Goal: Task Accomplishment & Management: Complete application form

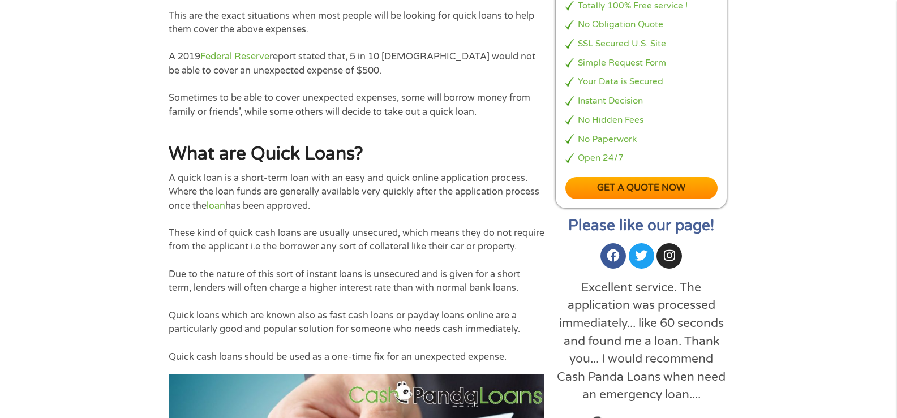
scroll to position [170, 0]
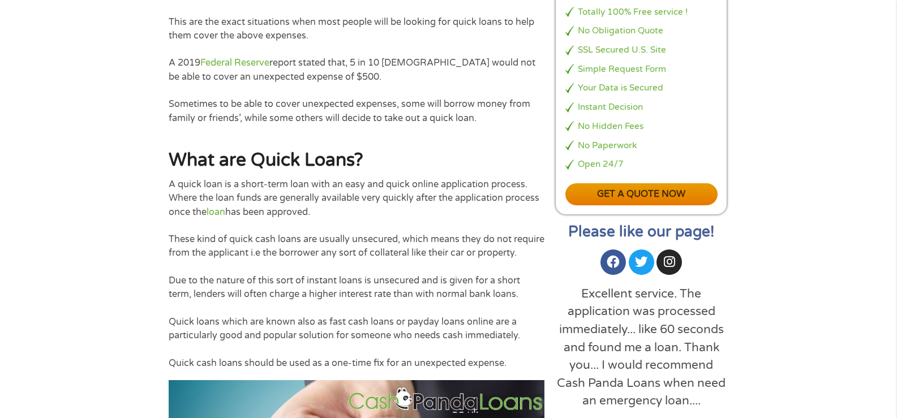
click at [649, 190] on link "Get a quote now" at bounding box center [641, 194] width 153 height 22
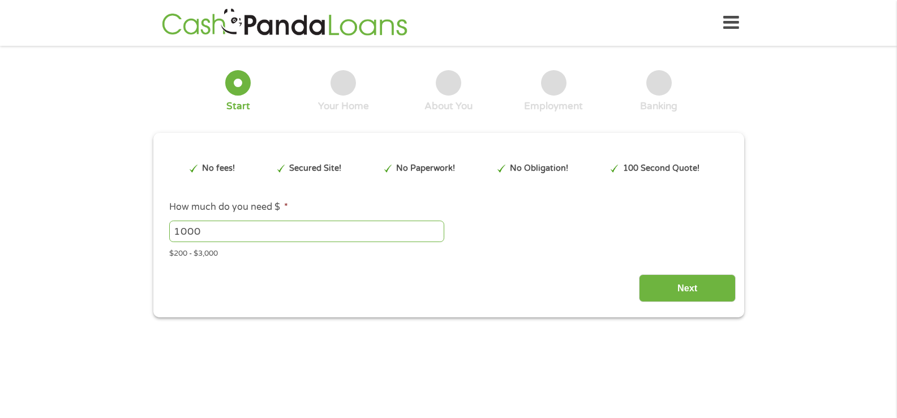
type input "EAIaIQobChMI7Ijj9byikAMVeU1_AB1mOhcAEAAYASAAEgKOuvD_BwE"
click at [239, 234] on input "1000" at bounding box center [306, 232] width 275 height 22
type input "1"
type input "600"
click at [677, 290] on input "Next" at bounding box center [687, 288] width 97 height 28
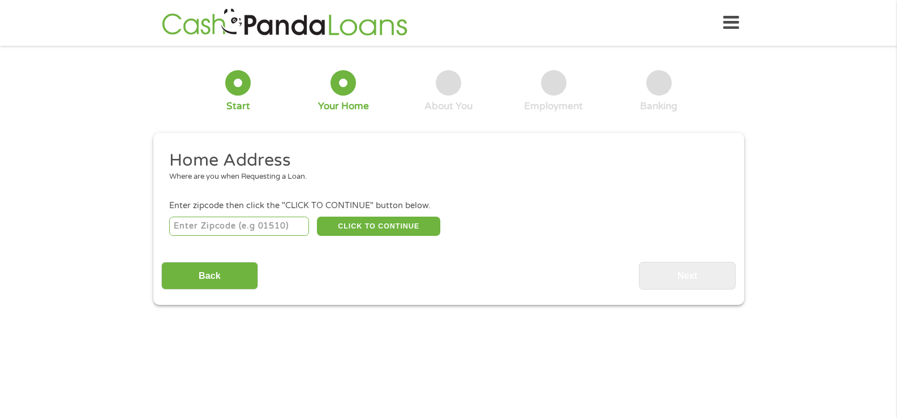
click at [216, 228] on input "number" at bounding box center [239, 226] width 140 height 19
type input "39203"
click at [329, 261] on div "Back Next" at bounding box center [448, 272] width 574 height 36
click at [374, 223] on button "CLICK TO CONTINUE" at bounding box center [378, 226] width 123 height 19
type input "39203"
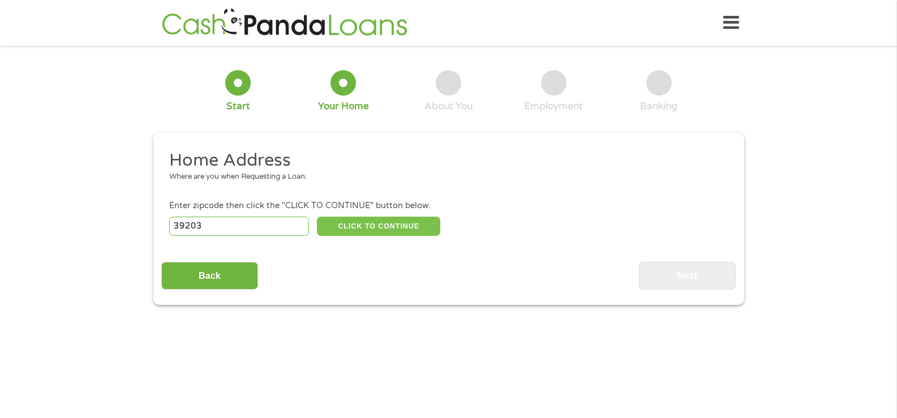
type input "Jackson"
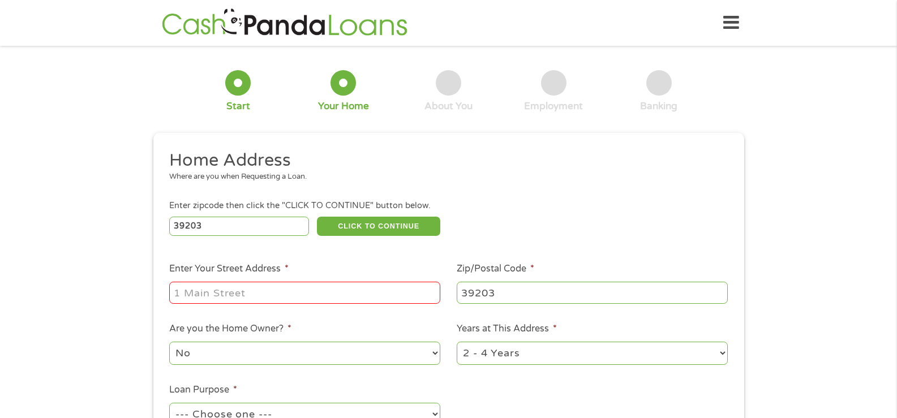
click at [217, 293] on input "Enter Your Street Address *" at bounding box center [304, 293] width 271 height 22
type input "610 Campbell Street"
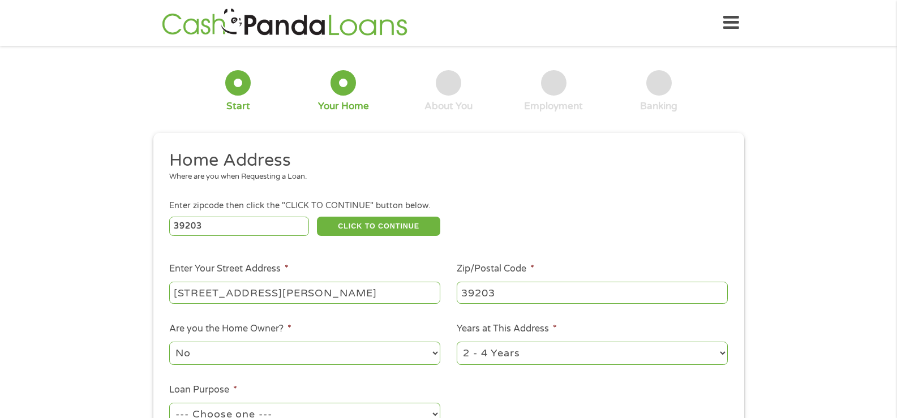
click at [524, 350] on select "1 Year or less 1 - 2 Years 2 - 4 Years Over 4 Years" at bounding box center [592, 353] width 271 height 23
select select "60months"
click at [457, 342] on select "1 Year or less 1 - 2 Years 2 - 4 Years Over 4 Years" at bounding box center [592, 353] width 271 height 23
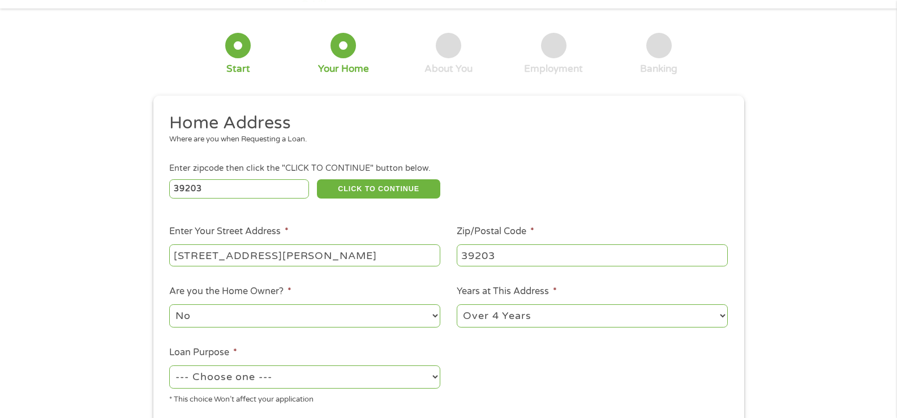
scroll to position [57, 0]
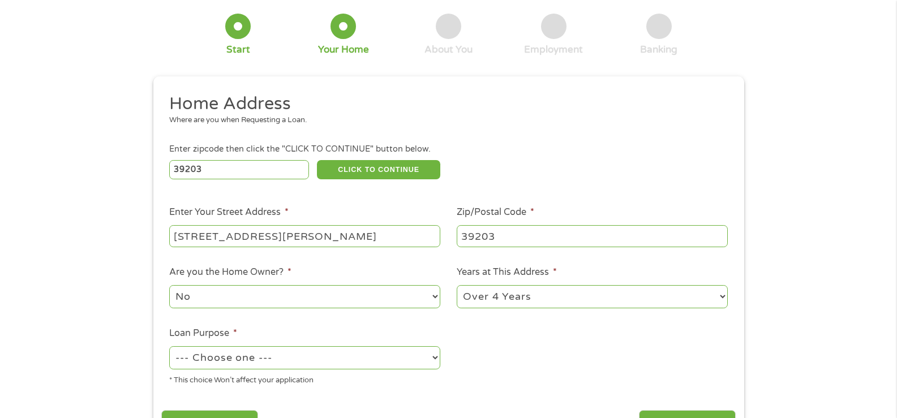
click at [376, 358] on select "--- Choose one --- Pay Bills Debt Consolidation Home Improvement Major Purchase…" at bounding box center [304, 357] width 271 height 23
select select "shorttermcash"
click at [169, 346] on select "--- Choose one --- Pay Bills Debt Consolidation Home Improvement Major Purchase…" at bounding box center [304, 357] width 271 height 23
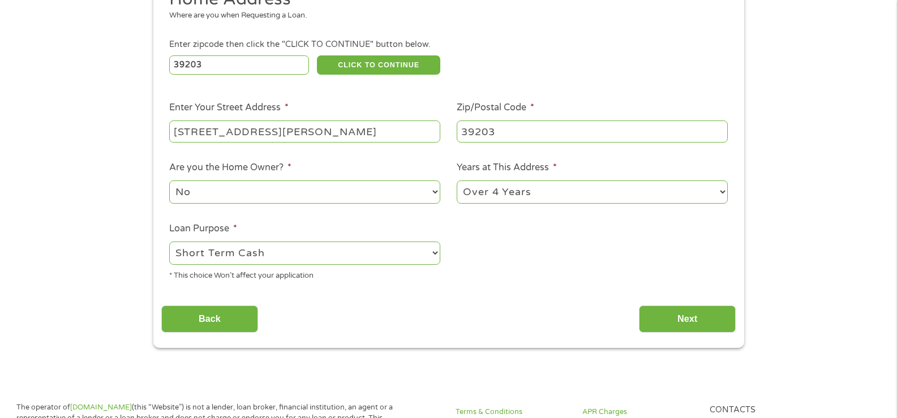
scroll to position [170, 0]
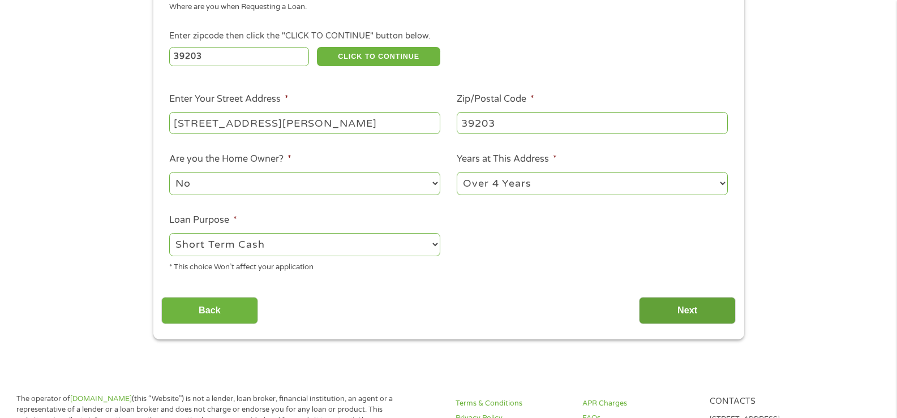
click at [672, 310] on input "Next" at bounding box center [687, 311] width 97 height 28
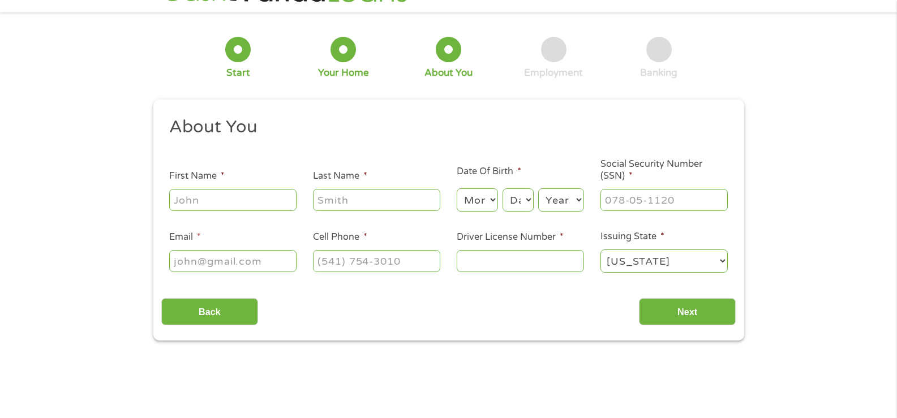
scroll to position [0, 0]
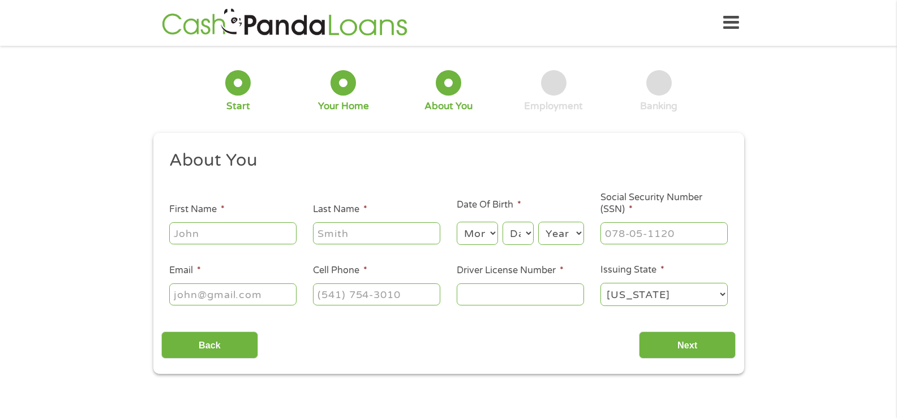
click at [213, 229] on input "First Name *" at bounding box center [232, 233] width 127 height 22
type input "ETTA"
type input "EPPS"
click at [480, 240] on select "Month 1 2 3 4 5 6 7 8 9 10 11 12" at bounding box center [477, 233] width 41 height 23
select select "10"
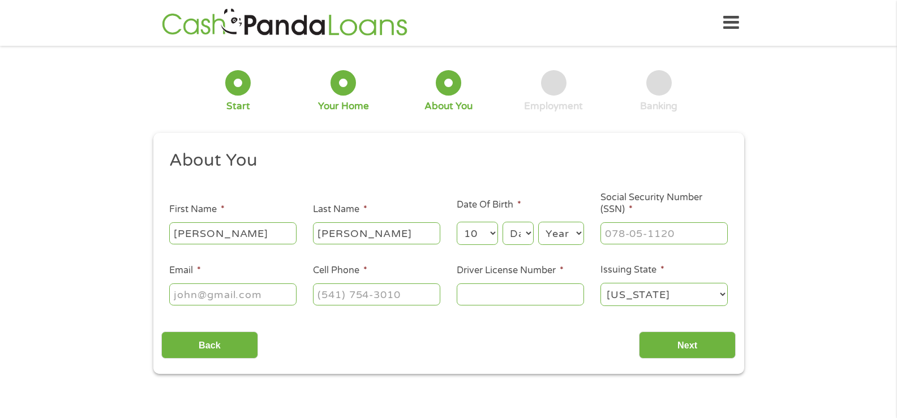
click at [457, 222] on select "Month 1 2 3 4 5 6 7 8 9 10 11 12" at bounding box center [477, 233] width 41 height 23
click at [524, 232] on select "Day 1 2 3 4 5 6 7 8 9 10 11 12 13 14 15 16 17 18 19 20 21 22 23 24 25 26 27 28 …" at bounding box center [518, 233] width 31 height 23
select select "25"
click at [503, 222] on select "Day 1 2 3 4 5 6 7 8 9 10 11 12 13 14 15 16 17 18 19 20 21 22 23 24 25 26 27 28 …" at bounding box center [518, 233] width 31 height 23
click at [556, 235] on select "Year 2007 2006 2005 2004 2003 2002 2001 2000 1999 1998 1997 1996 1995 1994 1993…" at bounding box center [561, 233] width 46 height 23
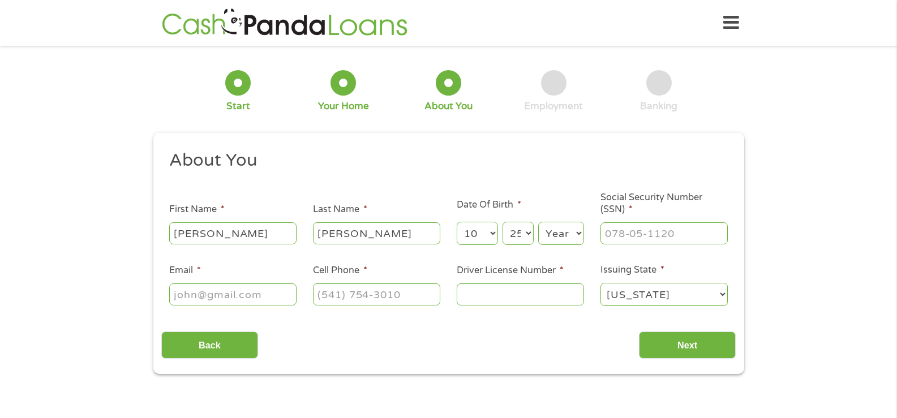
select select "1971"
click at [538, 222] on select "Year 2007 2006 2005 2004 2003 2002 2001 2000 1999 1998 1997 1996 1995 1994 1993…" at bounding box center [561, 233] width 46 height 23
click at [610, 232] on input "___-__-____" at bounding box center [663, 233] width 127 height 22
type input "321-62-7806"
click at [187, 295] on input "Email *" at bounding box center [232, 295] width 127 height 22
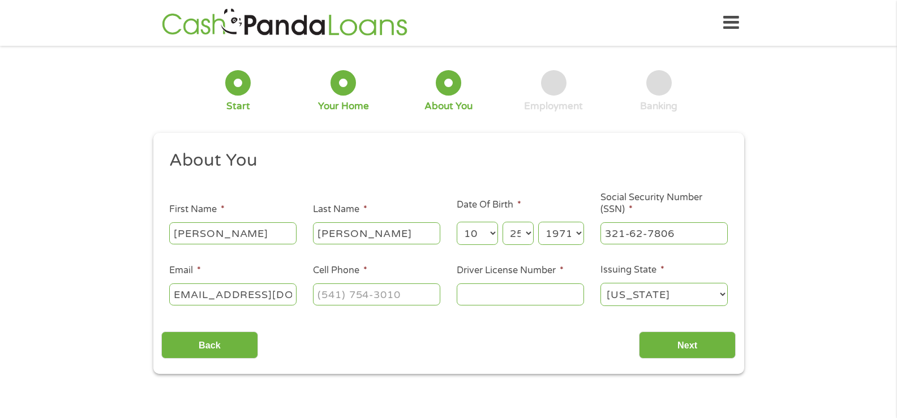
scroll to position [0, 15]
type input "ettaepps611@gmail.com"
click at [341, 297] on input "(___) ___-____" at bounding box center [376, 295] width 127 height 22
type input "(601) 559-2426"
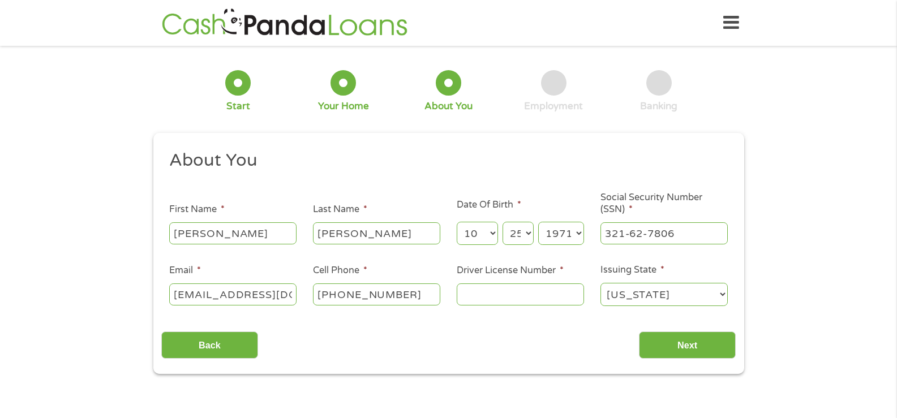
drag, startPoint x: 470, startPoint y: 288, endPoint x: 469, endPoint y: 294, distance: 6.9
click at [470, 288] on input "Driver License Number *" at bounding box center [520, 295] width 127 height 22
type input "800017866"
click at [678, 341] on input "Next" at bounding box center [687, 346] width 97 height 28
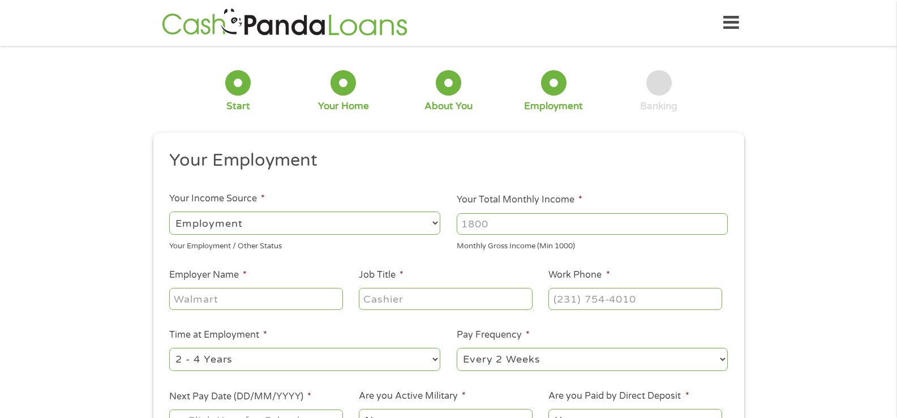
scroll to position [5, 5]
click at [321, 225] on select "--- Choose one --- Employment Self Employed Benefits" at bounding box center [304, 223] width 271 height 23
click at [501, 223] on input "Your Total Monthly Income *" at bounding box center [592, 224] width 271 height 22
type input "2500"
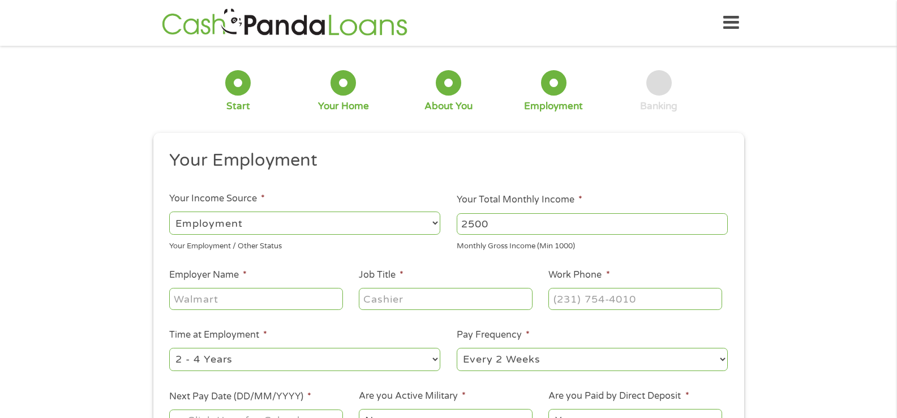
click at [224, 297] on input "Employer Name *" at bounding box center [255, 299] width 173 height 22
type input "JANITORAL LAWN SERVICE"
click at [397, 298] on input "Job Title *" at bounding box center [445, 299] width 173 height 22
type input "SECRETARY"
click at [559, 300] on input "(___) ___-____" at bounding box center [634, 299] width 173 height 22
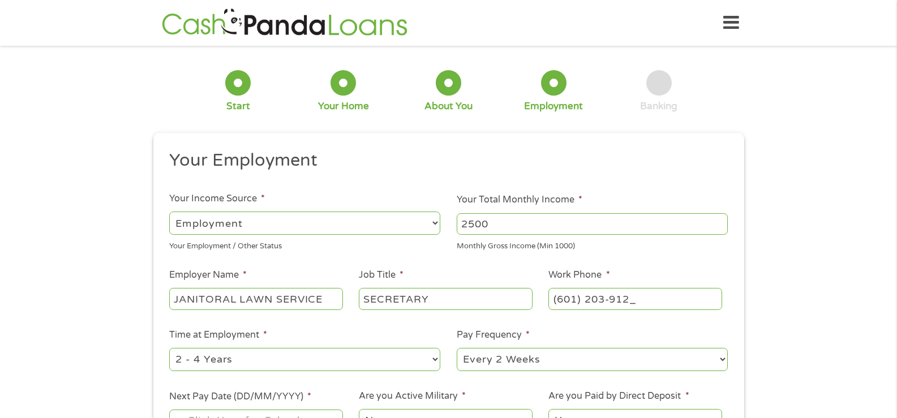
type input "(601) 203-9124"
click at [547, 359] on select "--- Choose one --- Every 2 Weeks Every Week Monthly Semi-Monthly" at bounding box center [592, 359] width 271 height 23
select select "monthly"
click at [457, 348] on select "--- Choose one --- Every 2 Weeks Every Week Monthly Semi-Monthly" at bounding box center [592, 359] width 271 height 23
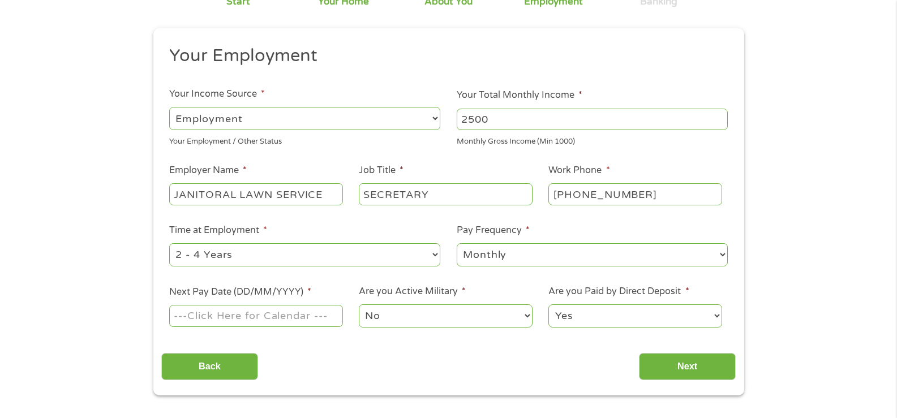
scroll to position [113, 0]
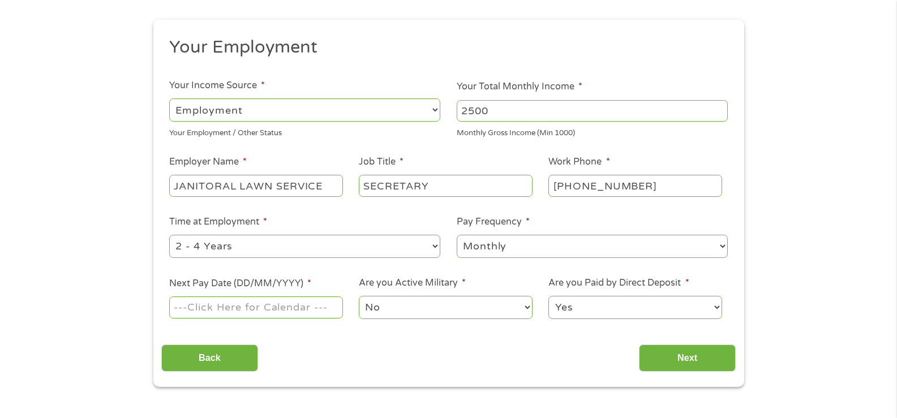
click at [209, 307] on input "Next Pay Date (DD/MM/YYYY) *" at bounding box center [255, 308] width 173 height 22
click at [172, 207] on ul "Your Employment Your Income Source * --- Choose one --- Employment Self Employe…" at bounding box center [448, 182] width 574 height 293
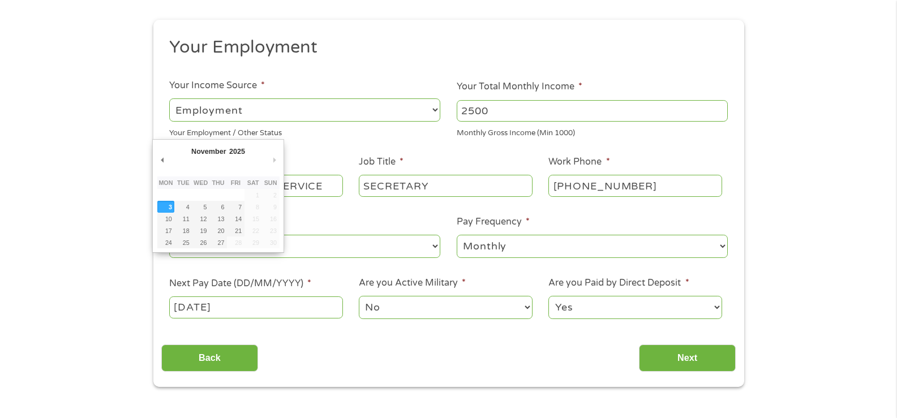
click at [310, 303] on input "03/11/2025" at bounding box center [255, 308] width 173 height 22
click at [208, 147] on select "January February March April May June July August September October November De…" at bounding box center [227, 153] width 74 height 13
click at [190, 147] on select "January February March April May June July August September October November De…" at bounding box center [227, 153] width 74 height 13
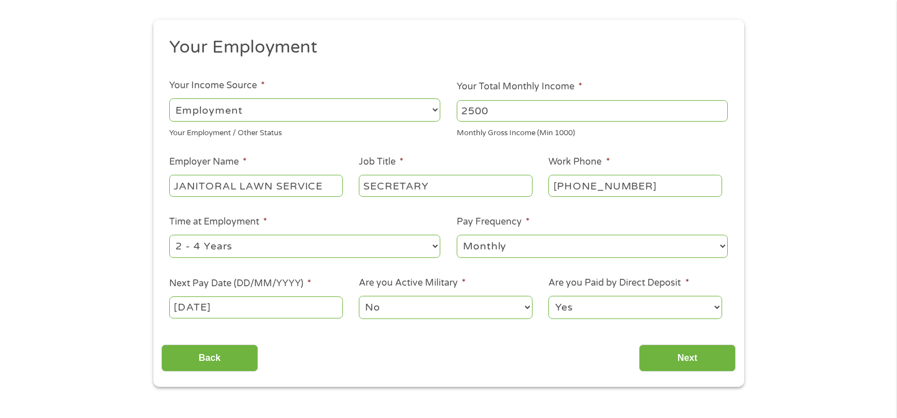
click at [242, 308] on input "03/11/2025" at bounding box center [255, 308] width 173 height 22
click at [251, 284] on label "Next Pay Date (DD/MM/YYYY) *" at bounding box center [240, 284] width 142 height 12
click at [251, 297] on input "31/10/2025" at bounding box center [255, 308] width 173 height 22
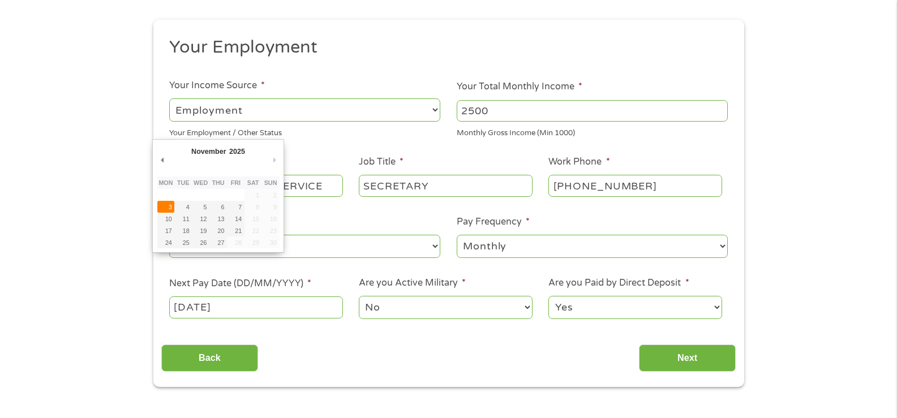
type input "03/11/2025"
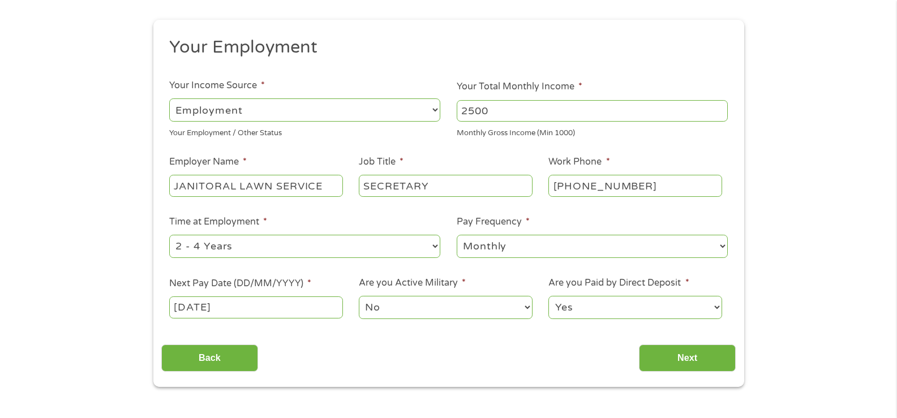
click at [602, 303] on select "Yes No" at bounding box center [634, 307] width 173 height 23
select select "0"
click at [548, 296] on select "Yes No" at bounding box center [634, 307] width 173 height 23
click at [667, 362] on input "Next" at bounding box center [687, 359] width 97 height 28
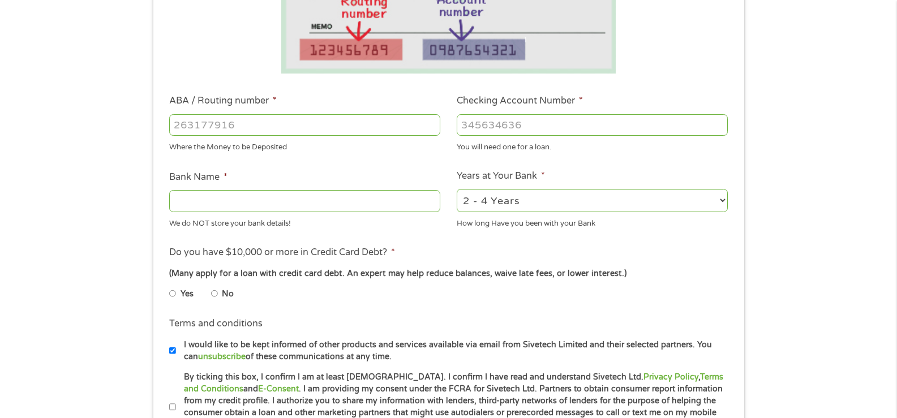
scroll to position [283, 0]
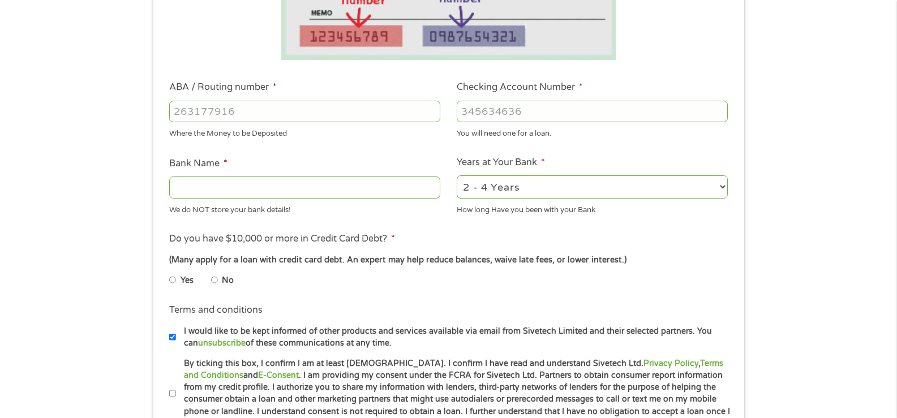
click at [214, 277] on input "No" at bounding box center [214, 280] width 7 height 18
radio input "true"
click at [187, 190] on input "Bank Name *" at bounding box center [304, 188] width 271 height 22
type input "CROSS RIVER BANK"
click at [186, 110] on input "ABA / Routing number *" at bounding box center [304, 112] width 271 height 22
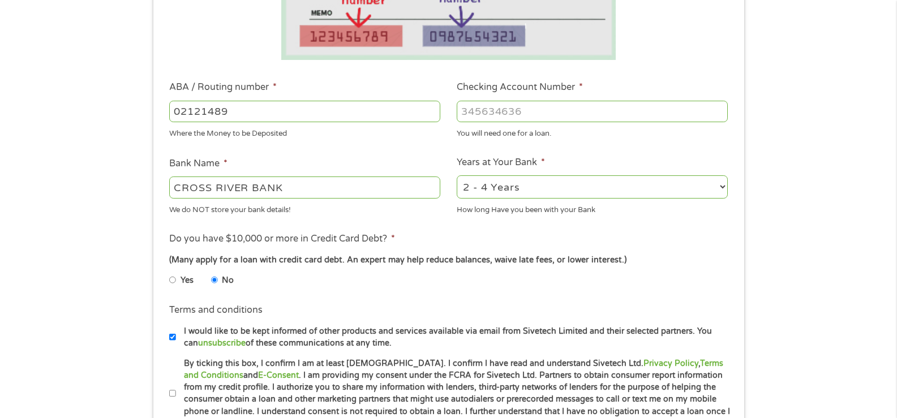
type input "021214891"
type input "Cross River Bank"
type input "021214891"
click at [469, 115] on input "Checking Account Number *" at bounding box center [592, 112] width 271 height 22
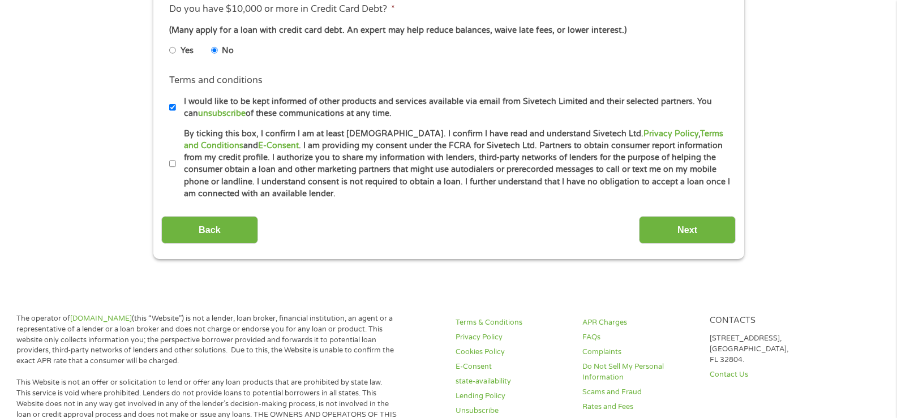
scroll to position [566, 0]
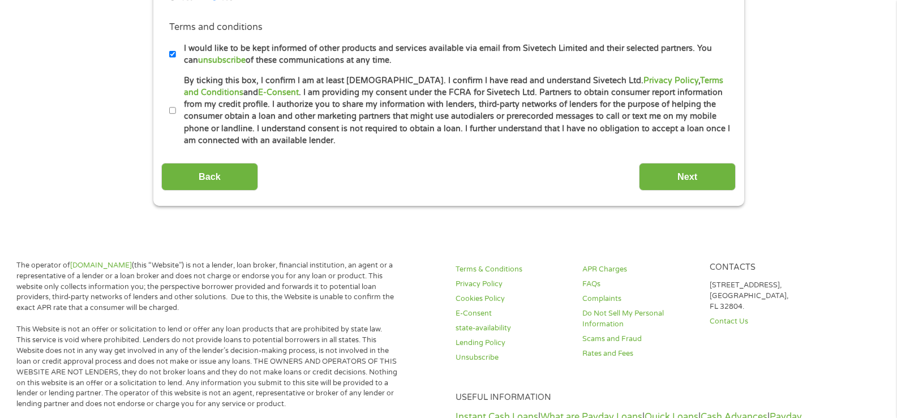
type input "52128282083198"
click at [170, 106] on input "By ticking this box, I confirm I am at least 18 years old. I confirm I have rea…" at bounding box center [172, 111] width 7 height 18
checkbox input "true"
click at [675, 170] on input "Next" at bounding box center [687, 177] width 97 height 28
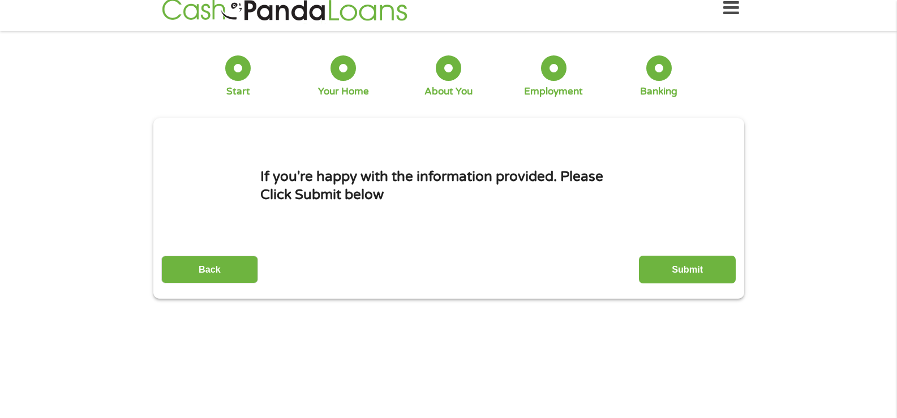
scroll to position [0, 0]
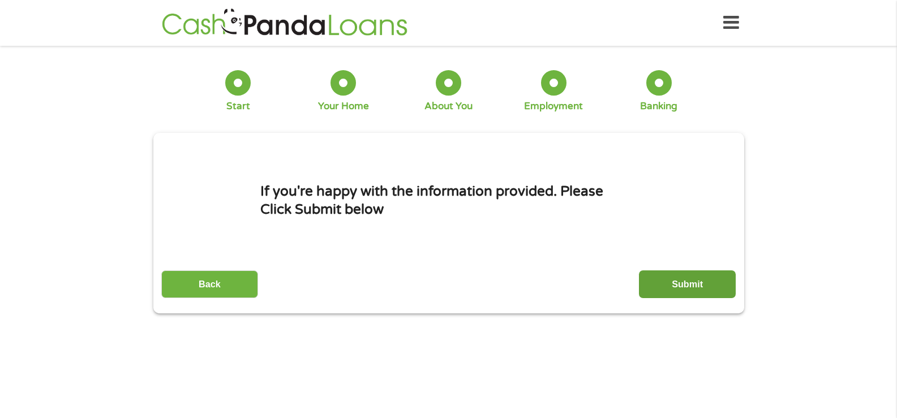
click at [679, 282] on input "Submit" at bounding box center [687, 285] width 97 height 28
